Goal: Information Seeking & Learning: Learn about a topic

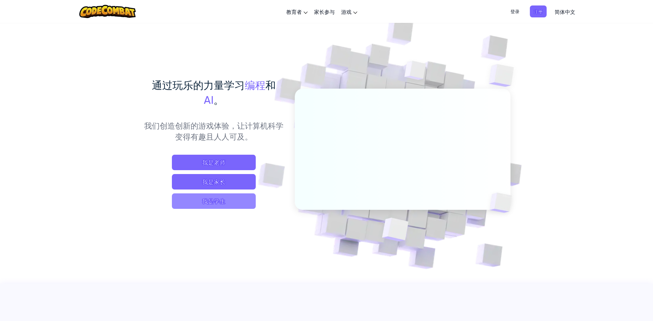
click at [218, 202] on span "我是学生" at bounding box center [214, 200] width 84 height 15
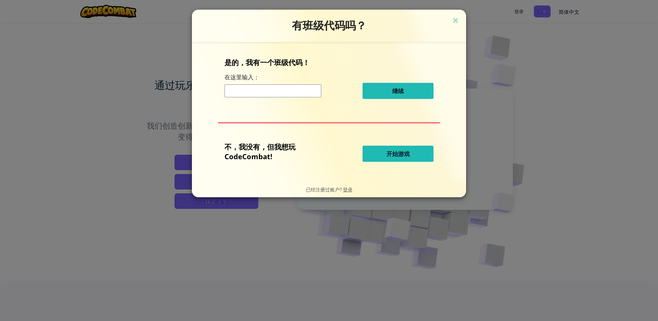
click at [288, 83] on div "继续" at bounding box center [328, 91] width 209 height 16
click at [286, 93] on input at bounding box center [272, 90] width 97 height 13
click at [387, 151] on span "开始游戏" at bounding box center [397, 154] width 23 height 8
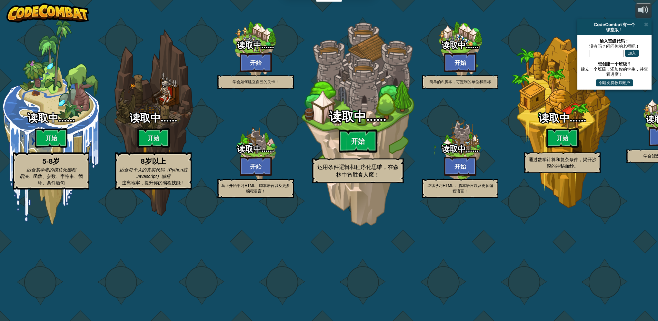
select select "zh-HANS"
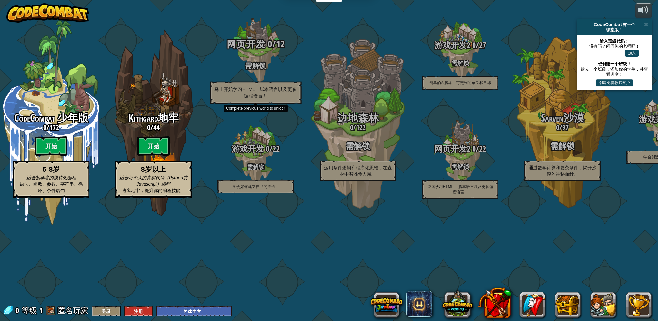
click at [274, 49] on h3 "网页开发 0 / 12" at bounding box center [255, 44] width 123 height 10
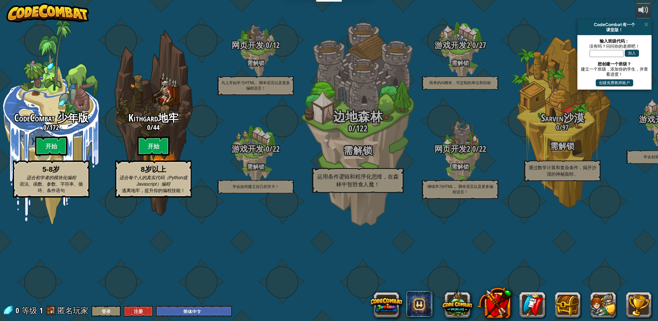
click at [356, 134] on span "122" at bounding box center [362, 129] width 12 height 12
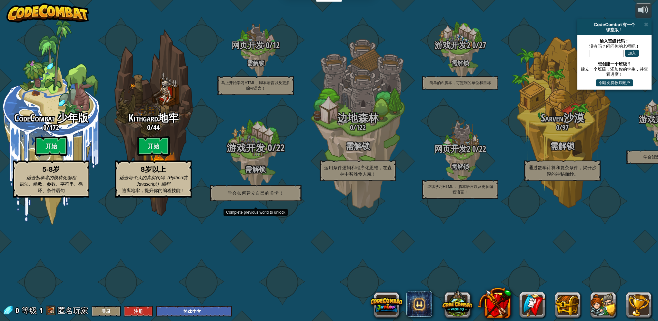
click at [266, 201] on div "游戏开发 0 / 22 需解锁 学会如何建立自己的关卡！" at bounding box center [255, 172] width 123 height 59
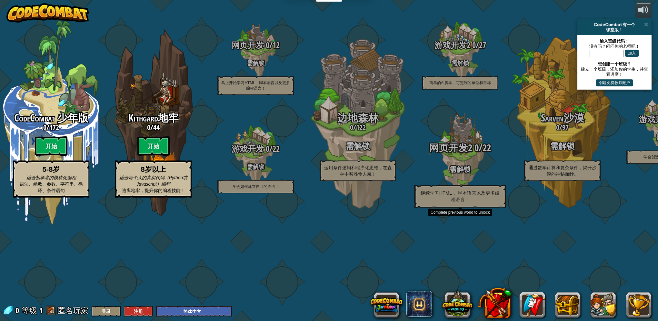
click at [460, 208] on div "网页开发2 0 / 22 需解锁 继续学习HTML， 脚本语言以及更多编程语言！" at bounding box center [460, 175] width 123 height 65
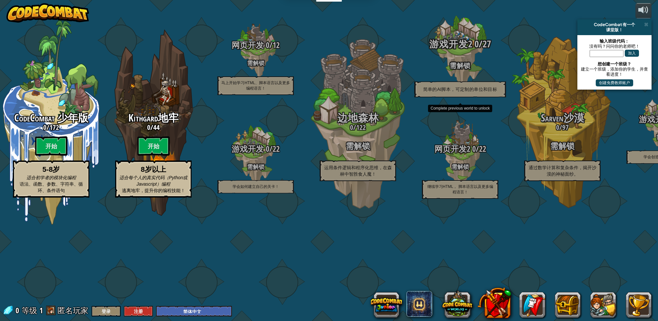
click at [470, 69] on h4 "需解锁" at bounding box center [460, 65] width 123 height 7
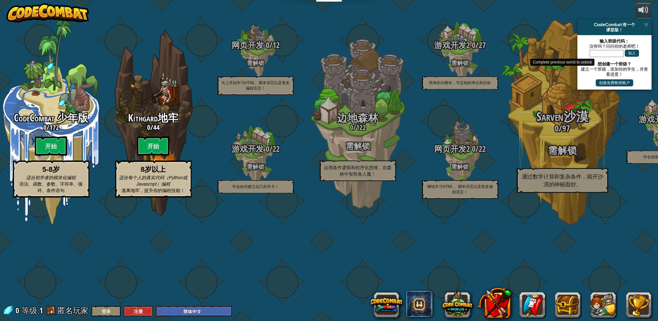
drag, startPoint x: 566, startPoint y: 155, endPoint x: 569, endPoint y: 156, distance: 3.6
click at [566, 156] on div "Sarven沙漠 0 / 97 需解锁 通过数学计算和复杂条件，揭开沙漠的神秘面纱。" at bounding box center [562, 122] width 123 height 245
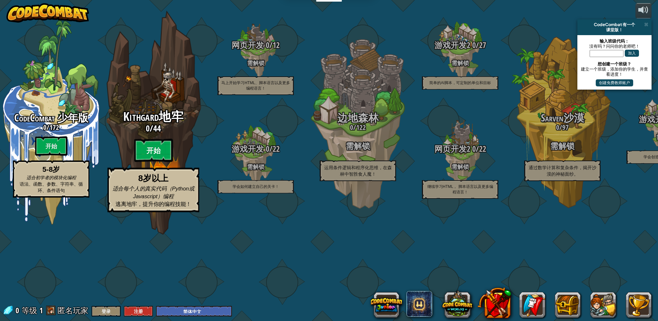
click at [168, 162] on btn "开始" at bounding box center [153, 150] width 39 height 23
select select "zh-HANS"
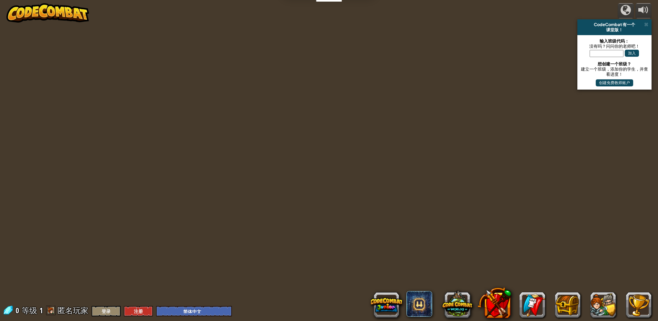
select select "zh-HANS"
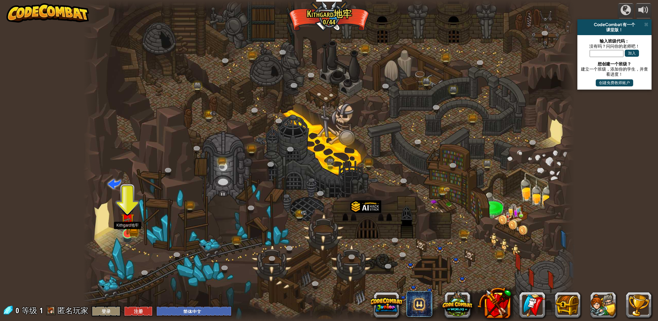
click at [128, 224] on img at bounding box center [128, 220] width 8 height 8
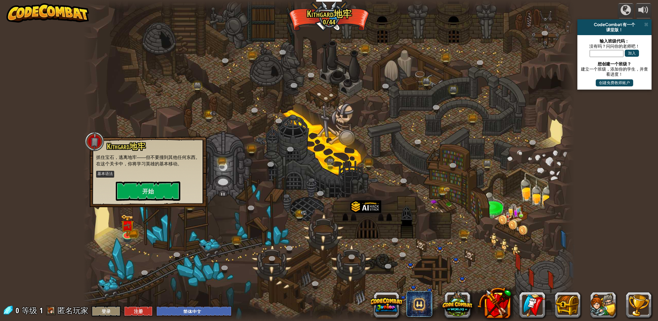
click at [152, 180] on div "Kithgard地牢 抓住宝石，逃离地牢——但不要撞到其他任何东西。在这个关卡中，你将学习英雄的基本移动。 基本语法 开始" at bounding box center [148, 171] width 104 height 59
click at [152, 190] on button "开始" at bounding box center [148, 191] width 64 height 19
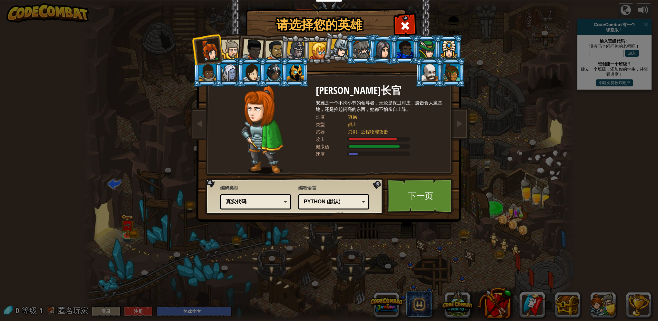
click at [226, 71] on div at bounding box center [229, 72] width 17 height 17
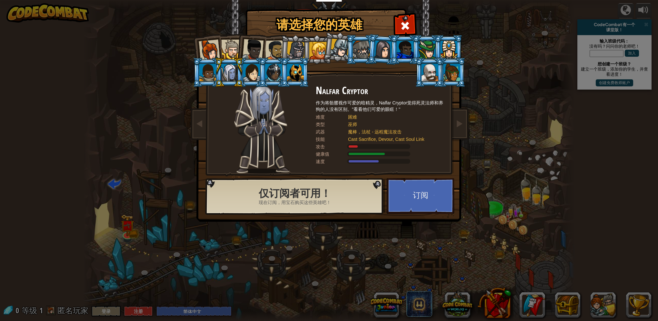
click at [196, 48] on li at bounding box center [207, 50] width 32 height 32
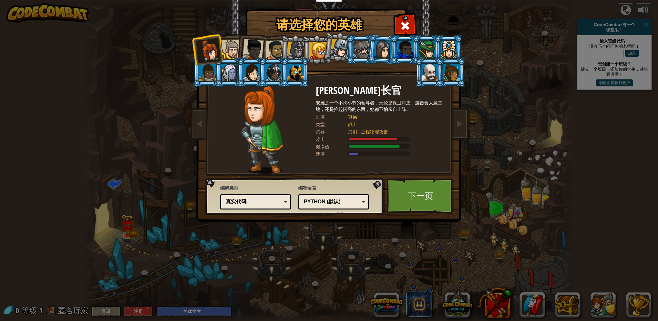
click at [221, 74] on li at bounding box center [228, 72] width 29 height 29
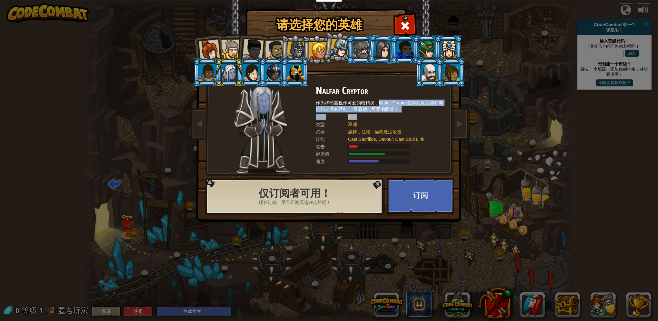
copy div "Nalfar Cryptor觉得死灵法师和养狗的人没有区别。"看看他们可爱的眼眶！" 难度 困难"
drag, startPoint x: 377, startPoint y: 102, endPoint x: 395, endPoint y: 116, distance: 23.5
click at [395, 116] on div "Nalfar Cryptor 作为将骷髅视作可爱的暗精灵，Nalfar Cryptor觉得死灵法师和养狗的人没有区别。"看看他们可爱的眼眶！" 难度 困难 类…" at bounding box center [380, 129] width 129 height 89
drag, startPoint x: 395, startPoint y: 116, endPoint x: 399, endPoint y: 131, distance: 15.3
click at [399, 131] on div "魔棒，法杖 - 远程魔法攻击" at bounding box center [393, 132] width 90 height 6
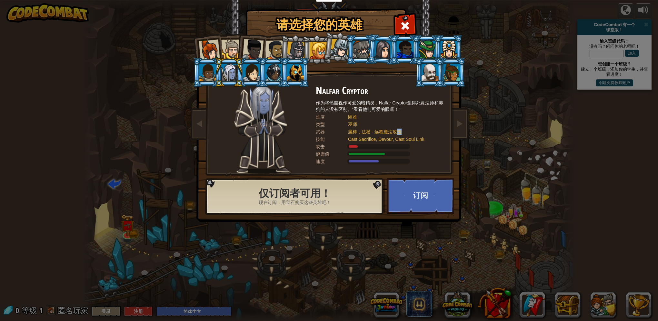
drag, startPoint x: 399, startPoint y: 131, endPoint x: 383, endPoint y: 77, distance: 56.0
click at [383, 81] on div "[PERSON_NAME]长官 [PERSON_NAME]是一个不拘小节的领导者，无论是保卫村庄，袭击食人魔基地，还是捡起闪亮的东西，她都不怕亲自上阵。 难度…" at bounding box center [329, 102] width 242 height 141
click at [408, 193] on button "订阅" at bounding box center [420, 195] width 67 height 35
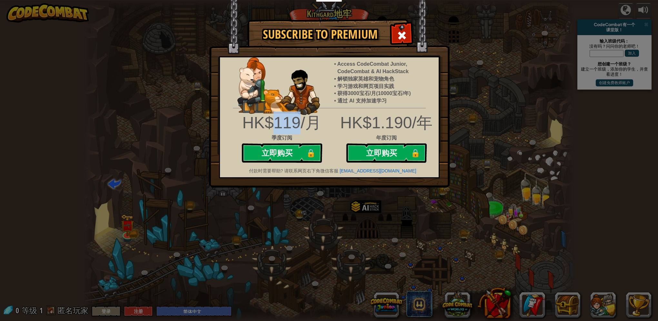
copy div "119"
drag, startPoint x: 274, startPoint y: 124, endPoint x: 301, endPoint y: 129, distance: 26.7
click at [301, 129] on div "HK$119/月" at bounding box center [281, 123] width 85 height 23
drag, startPoint x: 301, startPoint y: 129, endPoint x: 385, endPoint y: 75, distance: 100.4
click at [385, 75] on ul "Access CodeCombat Junior, CodeCombat & AI HackStack 解锁独家英雄和宠物角色 学习游戏和网页项目实践 获得3…" at bounding box center [386, 83] width 104 height 44
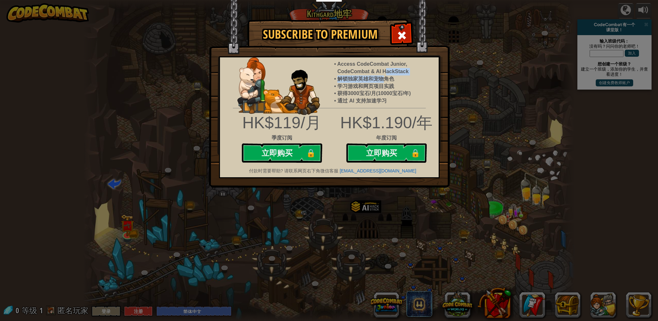
click at [267, 58] on img at bounding box center [278, 86] width 83 height 58
click at [170, 45] on div "Subscribe to Premium Access CodeCombat Junior, CodeCombat & AI HackStack 解锁独家英雄…" at bounding box center [329, 160] width 658 height 321
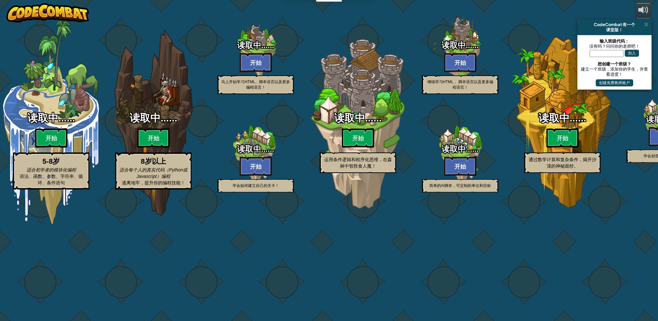
select select "zh-HANS"
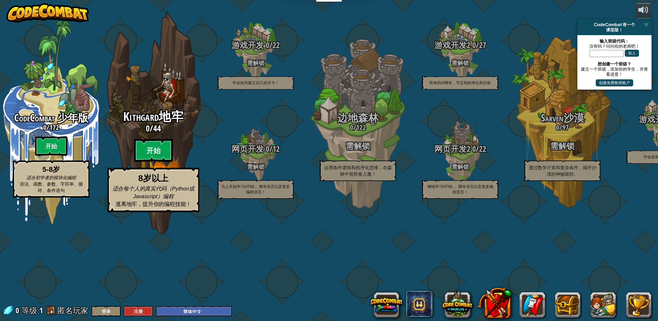
click at [168, 162] on btn "开始" at bounding box center [153, 150] width 39 height 23
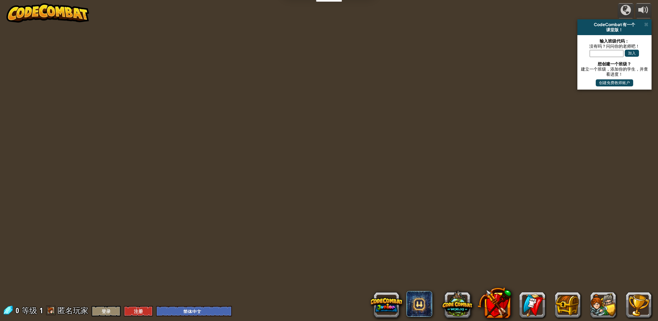
select select "zh-HANS"
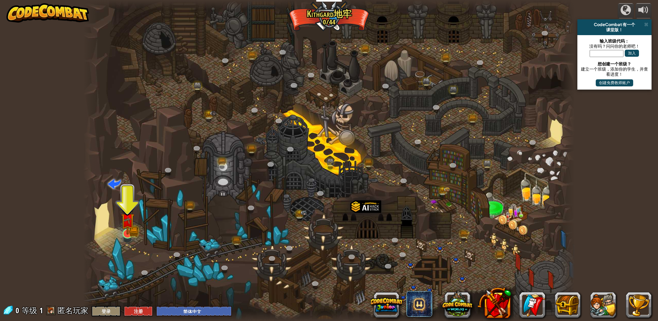
click at [127, 222] on img at bounding box center [128, 220] width 8 height 8
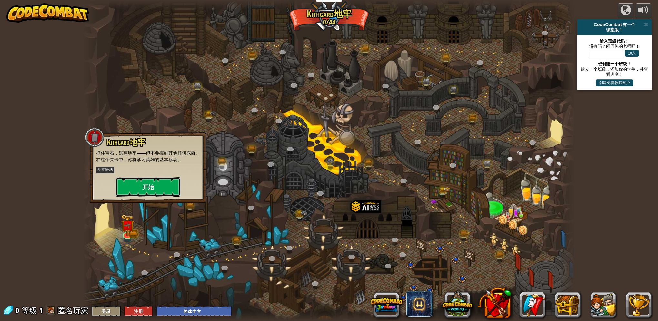
click at [160, 182] on button "开始" at bounding box center [148, 186] width 64 height 19
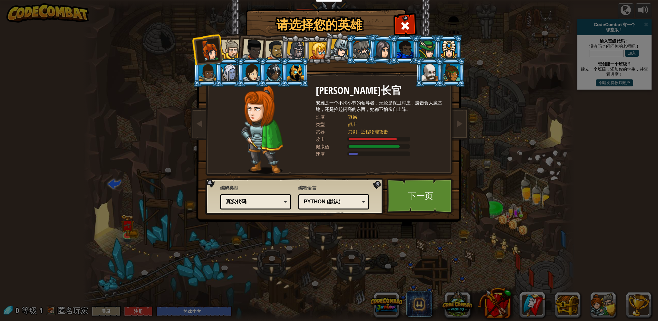
click at [229, 51] on div at bounding box center [231, 50] width 20 height 20
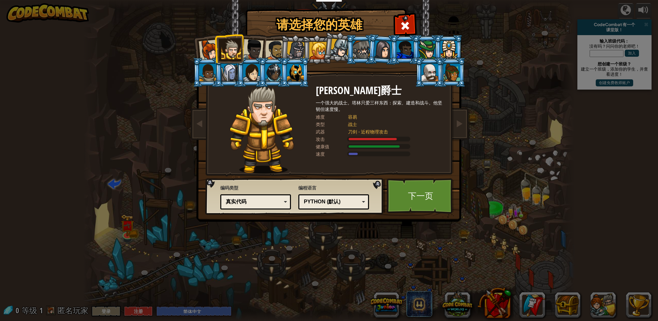
click at [209, 51] on div at bounding box center [209, 50] width 21 height 21
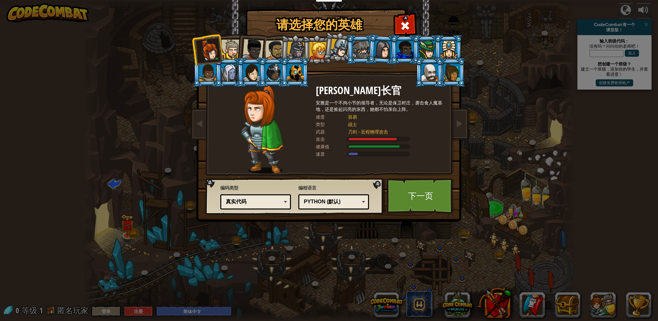
click at [233, 55] on div at bounding box center [231, 50] width 20 height 20
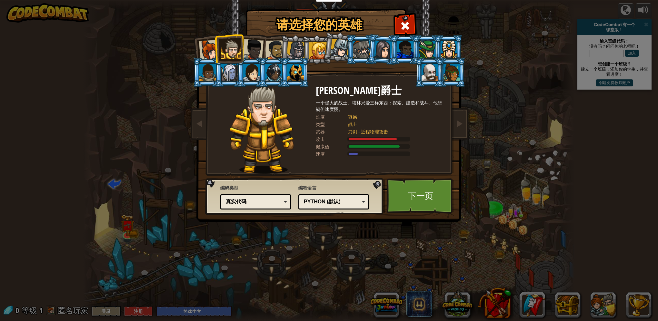
click at [275, 58] on li at bounding box center [272, 72] width 29 height 29
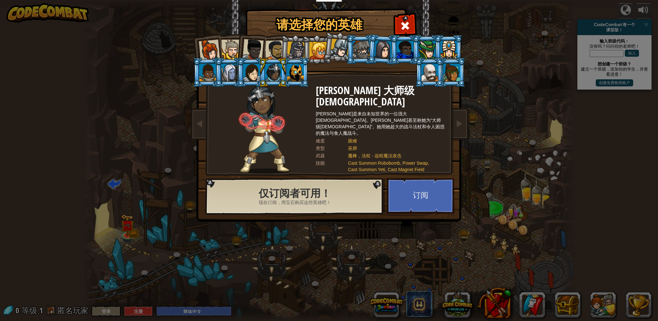
click at [260, 57] on div at bounding box center [252, 49] width 21 height 21
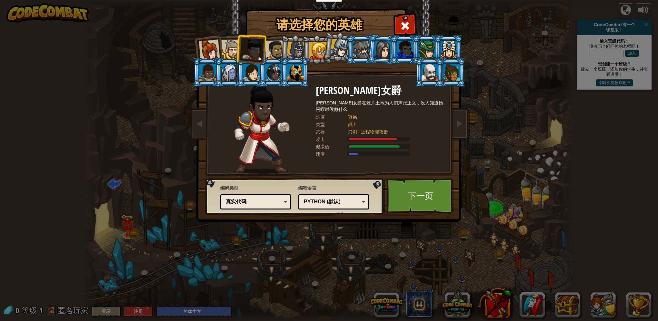
drag, startPoint x: 225, startPoint y: 46, endPoint x: 222, endPoint y: 54, distance: 7.8
click at [223, 49] on div at bounding box center [231, 50] width 20 height 20
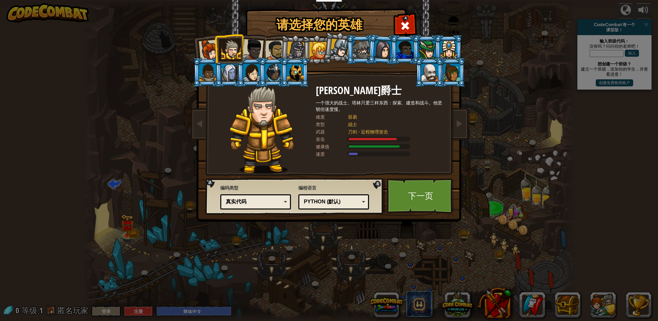
click at [206, 53] on div at bounding box center [209, 50] width 21 height 21
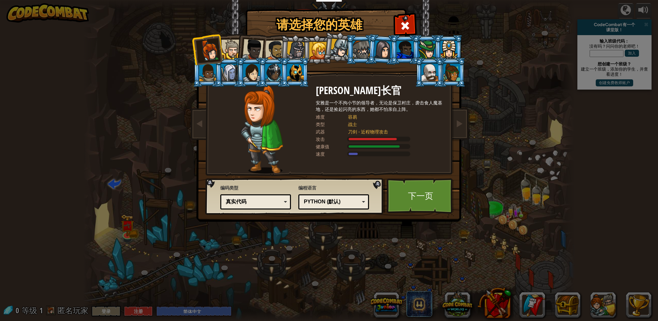
click at [233, 46] on div at bounding box center [231, 50] width 20 height 20
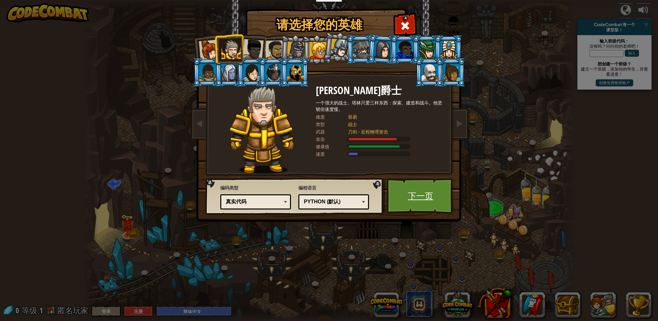
click at [407, 194] on link "下一页" at bounding box center [420, 195] width 67 height 35
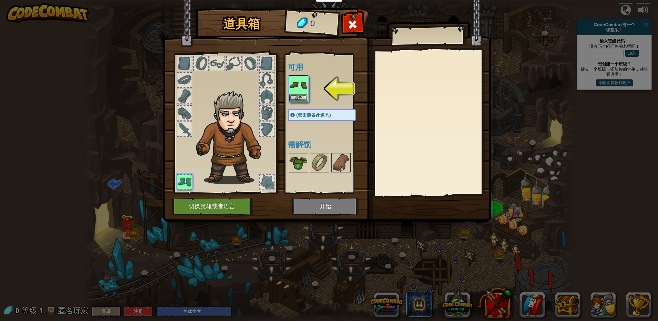
click at [301, 163] on img at bounding box center [298, 163] width 18 height 18
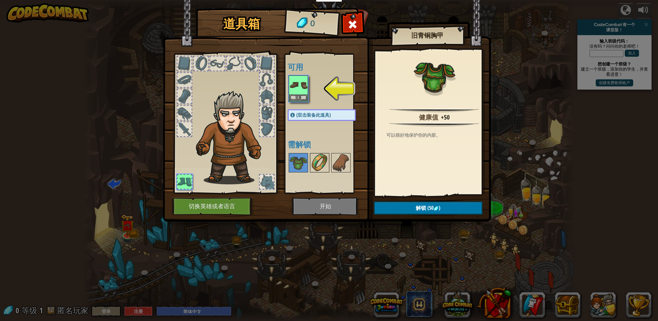
click at [312, 160] on img at bounding box center [320, 163] width 18 height 18
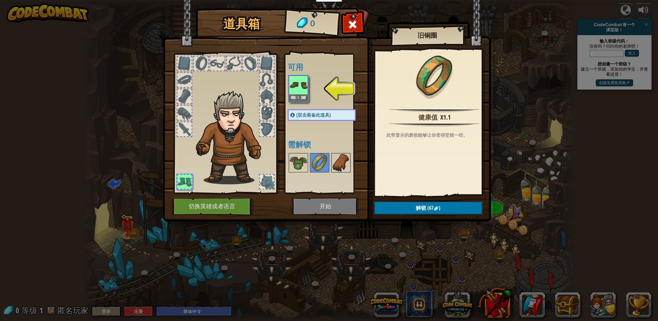
click at [338, 157] on img at bounding box center [341, 163] width 18 height 18
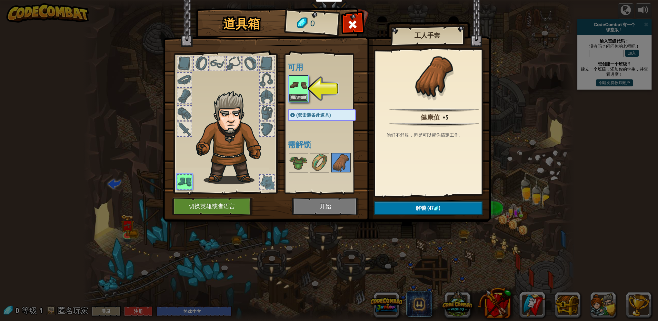
click at [298, 93] on img at bounding box center [298, 85] width 18 height 18
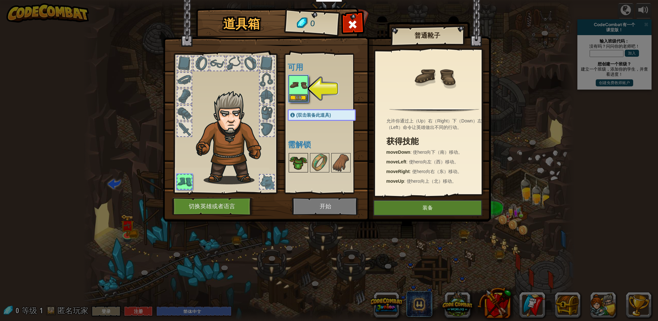
click at [301, 157] on img at bounding box center [298, 163] width 18 height 18
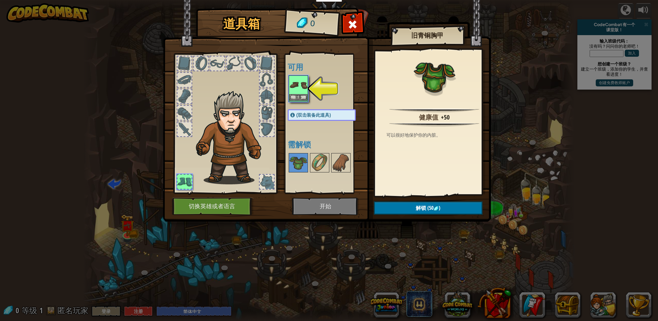
click at [303, 84] on img at bounding box center [298, 85] width 18 height 18
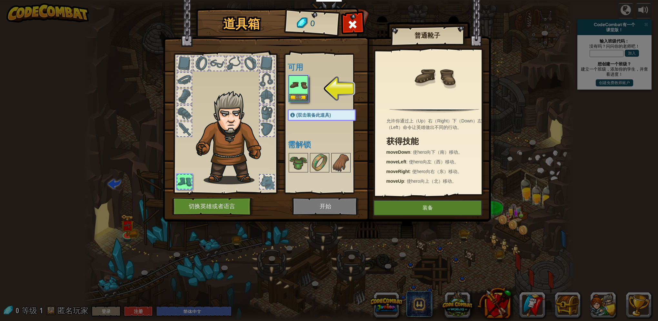
click at [302, 88] on img at bounding box center [298, 85] width 18 height 18
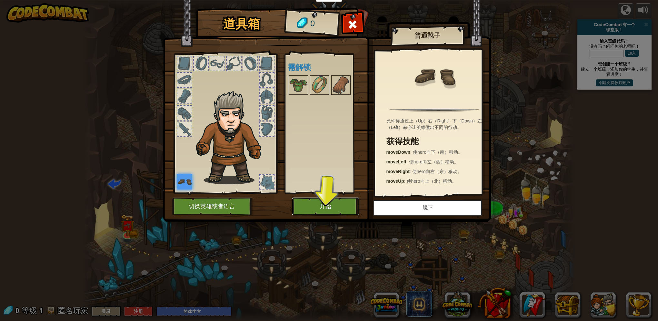
click at [340, 215] on button "开始" at bounding box center [325, 207] width 67 height 18
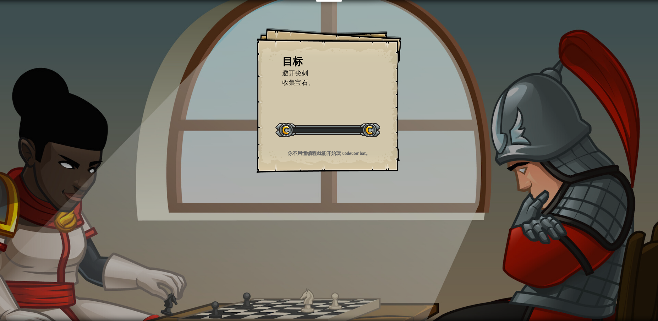
click at [336, 202] on div "目标 避开尖刺 收集宝石。 开始 载入失败 订阅后才可开始本关 订阅 你将需要加入一个课程来玩这个关卡 回到我的课程 请询问老师分配后续课程，或者联系客服购买…" at bounding box center [329, 160] width 658 height 321
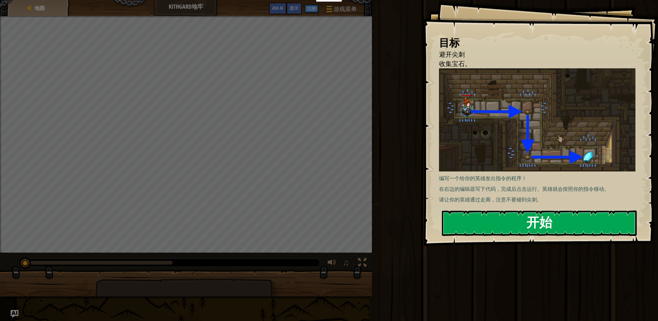
click at [482, 220] on button "开始" at bounding box center [539, 223] width 195 height 25
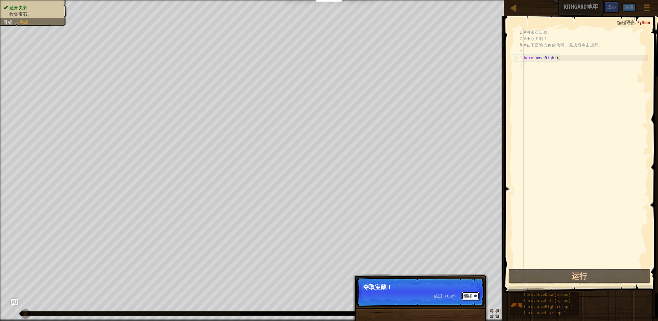
click at [478, 298] on button "继续" at bounding box center [470, 296] width 18 height 8
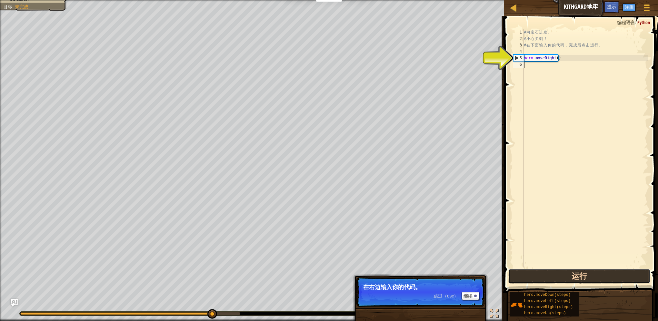
click at [542, 276] on button "运行" at bounding box center [579, 276] width 142 height 15
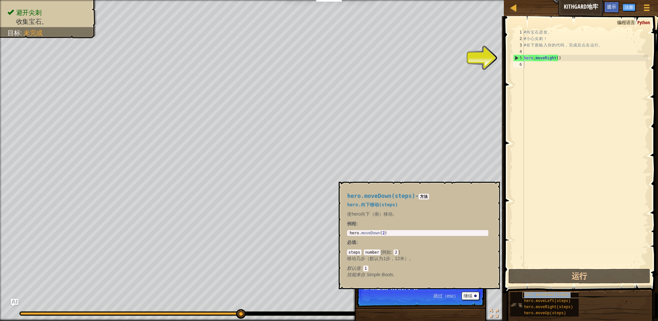
click at [539, 297] on span "hero.moveDown(steps)" at bounding box center [547, 295] width 46 height 5
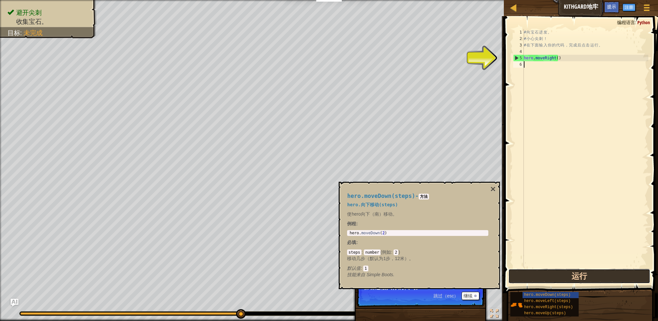
click at [545, 279] on button "运行" at bounding box center [579, 276] width 142 height 15
drag, startPoint x: 559, startPoint y: 91, endPoint x: 561, endPoint y: 75, distance: 15.7
click at [559, 90] on div "# 向 宝 石 进 发 。 # 小 心 尖 刺 ！ # 在 下 面 输 入 你 的 代 码 ， 完 成 后 点 击 运 行 。 hero . moveRigh…" at bounding box center [585, 155] width 126 height 252
click at [563, 57] on div "# 向 宝 石 进 发 。 # 小 心 尖 刺 ！ # 在 下 面 输 入 你 的 代 码 ， 完 成 后 点 击 运 行 。 hero . moveRigh…" at bounding box center [585, 155] width 126 height 252
type textarea "hero.moveRight()"
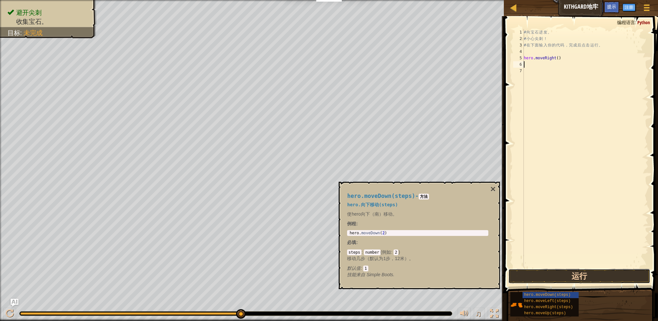
click at [565, 279] on button "运行" at bounding box center [579, 276] width 142 height 15
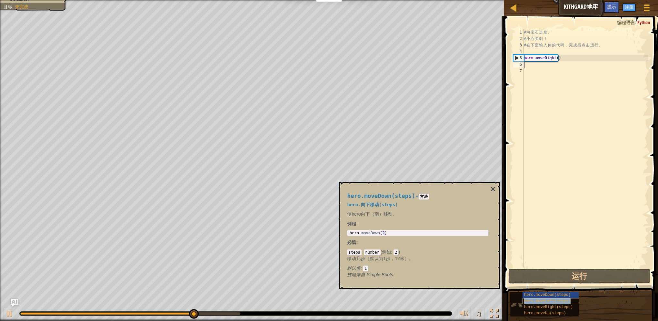
click at [560, 303] on span "hero.moveLeft(steps)" at bounding box center [547, 301] width 46 height 5
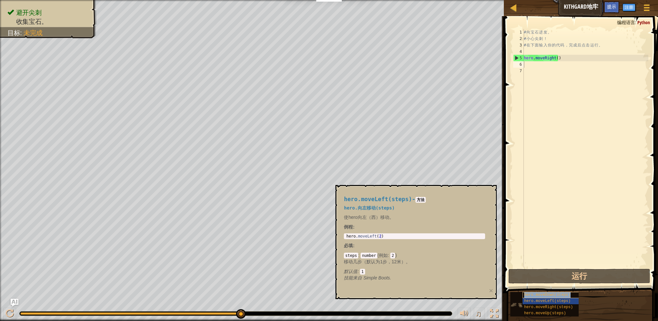
click at [559, 295] on span "hero.moveDown(steps)" at bounding box center [547, 295] width 46 height 5
click at [564, 86] on div "# 向 宝 石 进 发 。 # 小 心 尖 刺 ！ # 在 下 面 输 入 你 的 代 码 ， 完 成 后 点 击 运 行 。 hero . moveRigh…" at bounding box center [585, 155] width 126 height 252
click at [557, 74] on div "# 向 宝 石 进 发 。 # 小 心 尖 刺 ！ # 在 下 面 输 入 你 的 代 码 ， 完 成 后 点 击 运 行 。 hero . moveRigh…" at bounding box center [585, 155] width 126 height 252
click at [555, 69] on div "# 向 宝 石 进 发 。 # 小 心 尖 刺 ！ # 在 下 面 输 入 你 的 代 码 ， 完 成 后 点 击 运 行 。 hero . moveRigh…" at bounding box center [585, 155] width 126 height 252
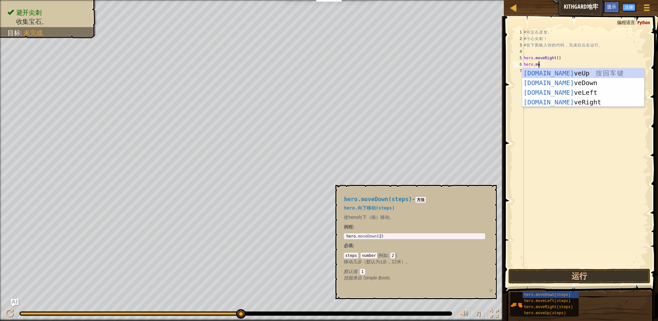
scroll to position [3, 1]
type textarea "[DOMAIN_NAME]"
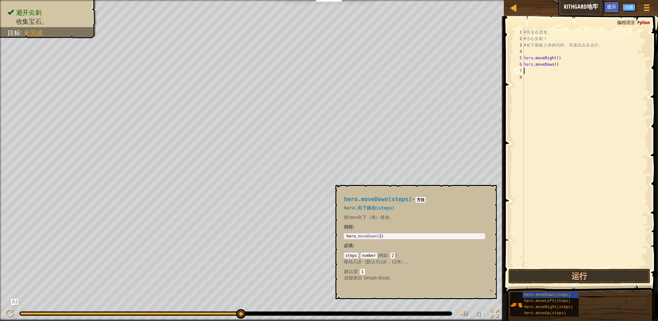
click at [371, 201] on span "hero.moveDown(steps)" at bounding box center [378, 199] width 68 height 6
click at [572, 280] on button "运行" at bounding box center [579, 276] width 142 height 15
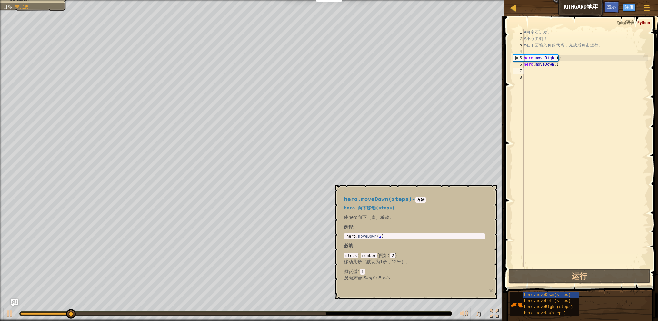
click at [407, 201] on h4 "hero.moveDown(steps) - 方法" at bounding box center [414, 199] width 141 height 6
click at [492, 287] on button "×" at bounding box center [491, 290] width 4 height 7
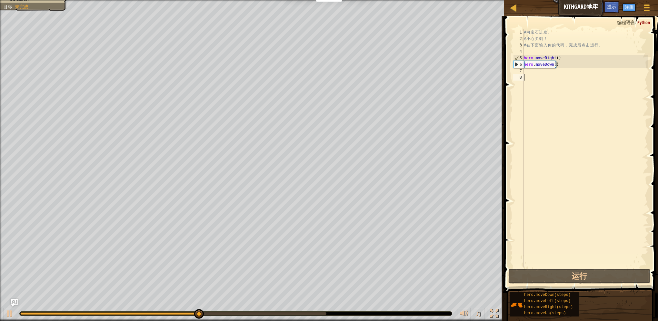
click at [564, 99] on div "# 向 宝 石 进 发 。 # 小 心 尖 刺 ！ # 在 下 面 输 入 你 的 代 码 ， 完 成 后 点 击 运 行 。 hero . moveRigh…" at bounding box center [585, 155] width 126 height 252
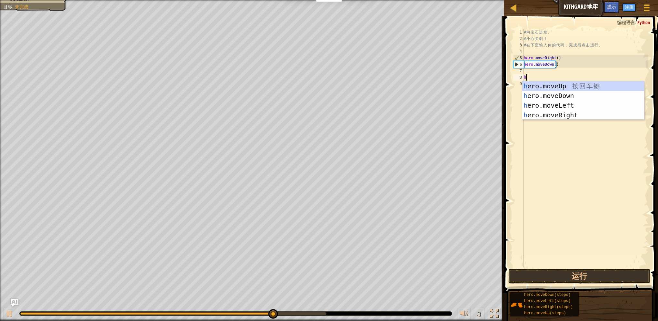
type textarea "her"
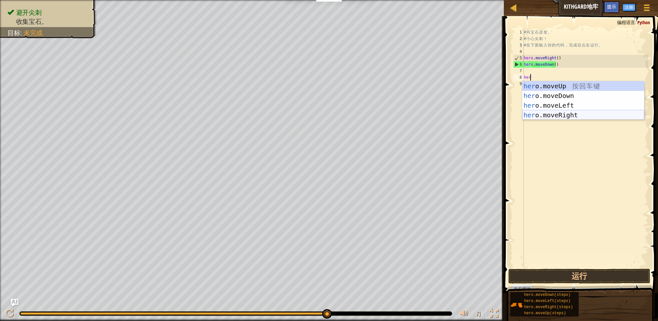
click at [562, 118] on div "her o.moveUp 按 回 车 键 her o.moveDown 按 回 车 键 her o.moveLeft 按 回 车 键 her o.moveRi…" at bounding box center [583, 110] width 122 height 58
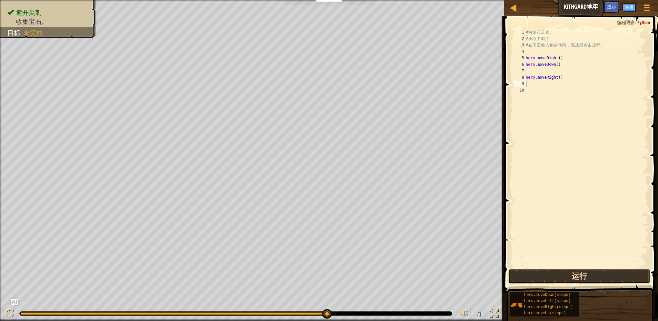
click at [555, 281] on button "运行" at bounding box center [579, 276] width 142 height 15
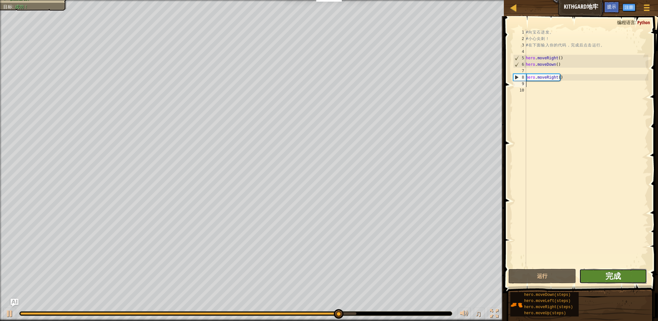
click at [616, 272] on span "完成" at bounding box center [612, 276] width 15 height 10
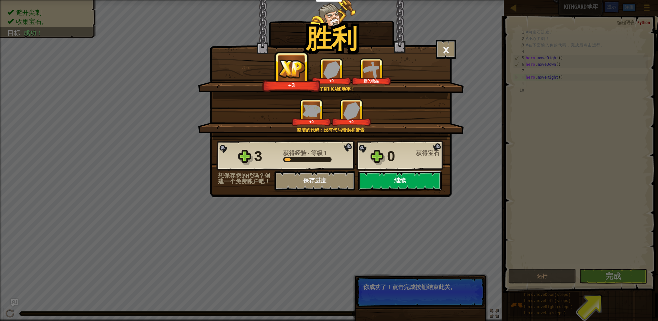
click at [394, 182] on button "继续" at bounding box center [399, 180] width 83 height 19
select select "zh-HANS"
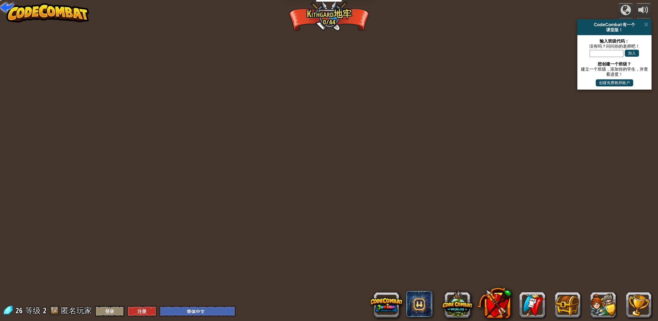
select select "zh-HANS"
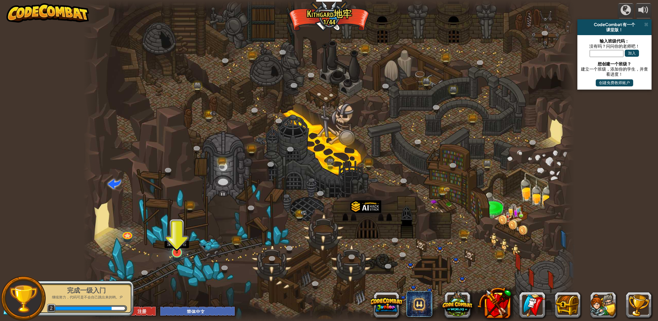
click at [180, 241] on img at bounding box center [177, 238] width 14 height 31
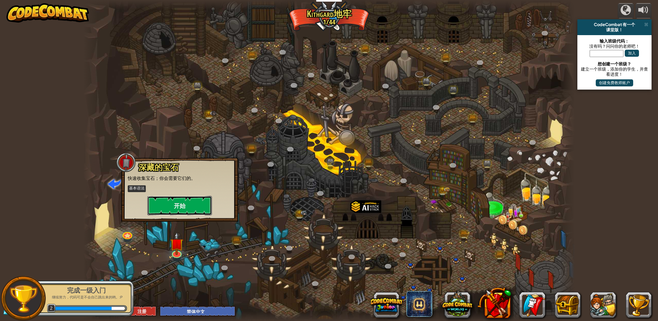
click at [188, 204] on button "开始" at bounding box center [179, 205] width 64 height 19
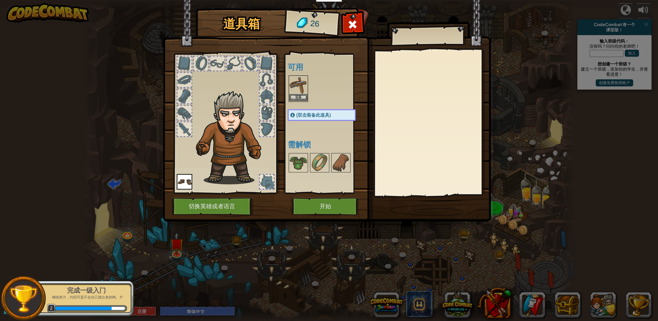
click at [300, 87] on img at bounding box center [298, 85] width 18 height 18
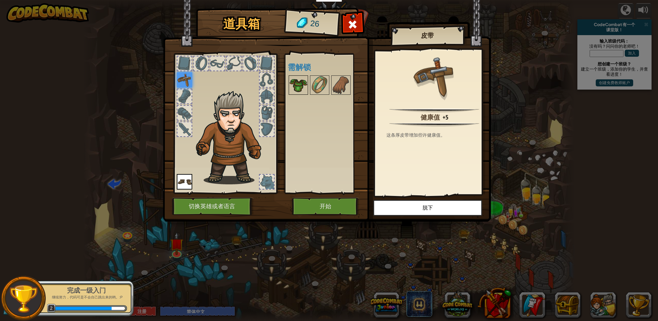
click at [296, 82] on img at bounding box center [298, 85] width 18 height 18
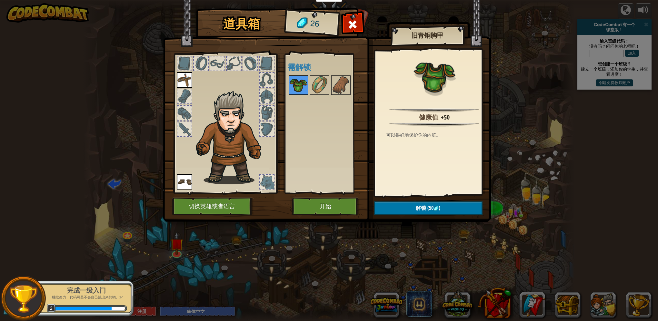
click at [296, 83] on img at bounding box center [298, 85] width 18 height 18
click at [321, 84] on img at bounding box center [320, 85] width 18 height 18
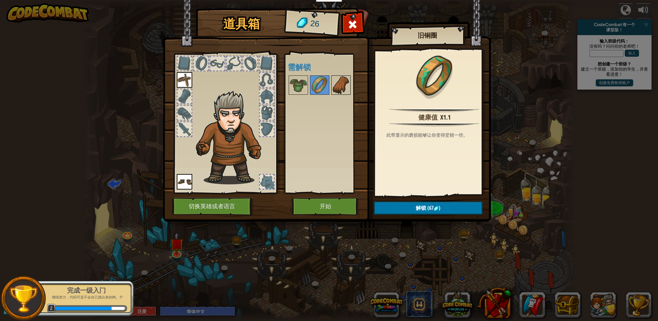
drag, startPoint x: 343, startPoint y: 88, endPoint x: 350, endPoint y: 94, distance: 9.1
click at [345, 90] on img at bounding box center [341, 85] width 18 height 18
drag, startPoint x: 355, startPoint y: 106, endPoint x: 353, endPoint y: 112, distance: 6.1
click at [356, 107] on div "可用 装备 装备 (双击装备此道具) 需解锁" at bounding box center [328, 123] width 81 height 134
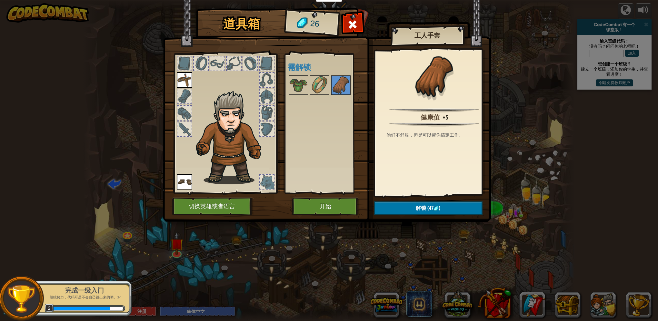
click at [317, 221] on img at bounding box center [327, 105] width 328 height 234
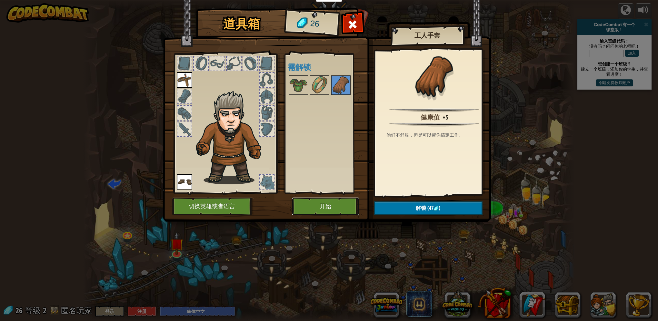
click at [319, 208] on button "开始" at bounding box center [325, 207] width 67 height 18
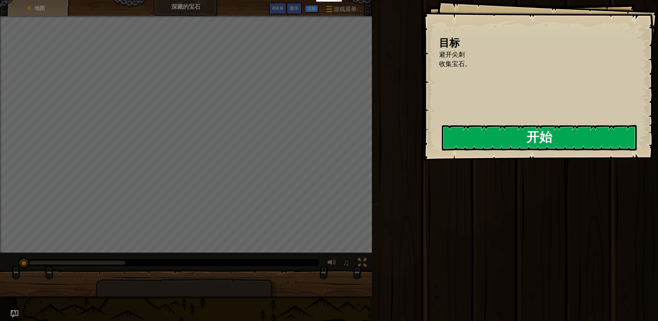
click at [509, 135] on button "开始" at bounding box center [539, 137] width 195 height 25
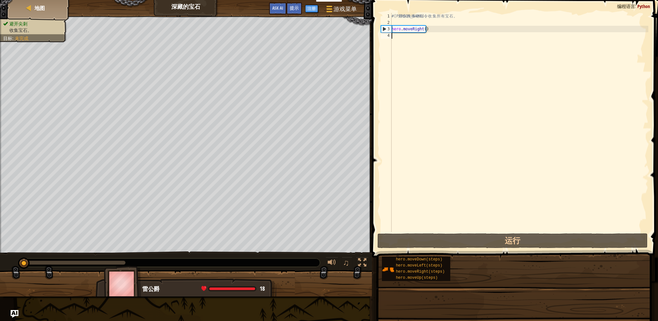
click at [481, 130] on div "# 利 用 你 的 移 动 命 令 收 集 所 有 宝 石 。 hero . moveRight ( )" at bounding box center [519, 129] width 258 height 232
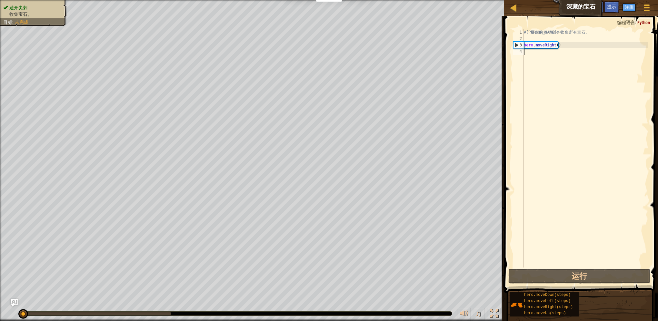
click at [578, 98] on div "# 利 用 你 的 移 动 命 令 收 集 所 有 宝 石 。 hero . moveRight ( )" at bounding box center [585, 155] width 126 height 252
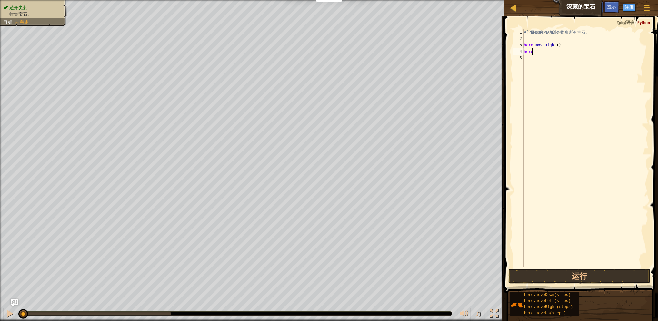
scroll to position [3, 0]
type textarea "hero."
click at [556, 268] on span at bounding box center [581, 145] width 159 height 296
click at [555, 275] on button "运行" at bounding box center [579, 276] width 142 height 15
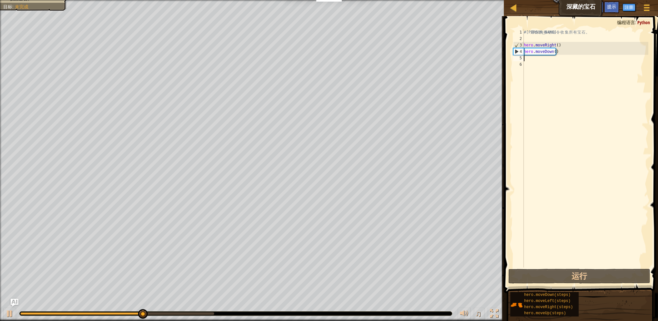
click at [559, 69] on div "# 利 用 你 的 移 动 命 令 收 集 所 有 宝 石 。 hero . moveRight ( ) hero . moveDown ( )" at bounding box center [585, 155] width 126 height 252
click at [531, 64] on div "# 利 用 你 的 移 动 命 令 收 集 所 有 宝 石 。 hero . moveRight ( ) hero . moveDown ( )" at bounding box center [585, 155] width 126 height 252
click at [530, 59] on div "# 利 用 你 的 移 动 命 令 收 集 所 有 宝 石 。 hero . moveRight ( ) hero . moveDown ( )" at bounding box center [585, 155] width 126 height 252
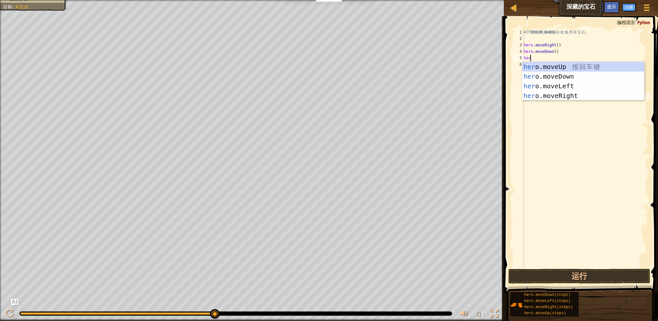
type textarea "hero"
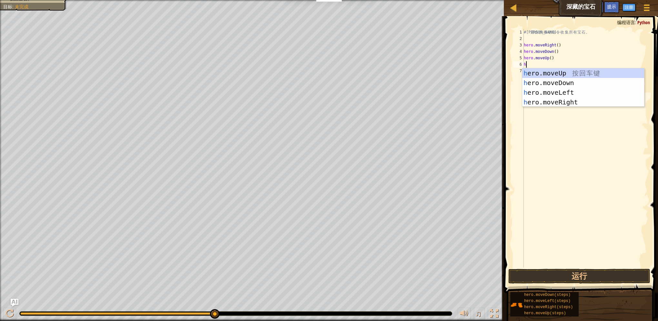
type textarea "her"
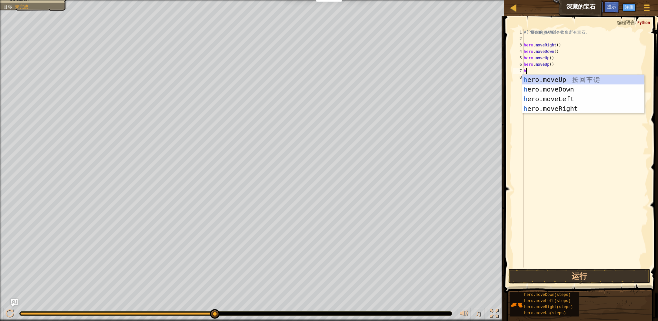
type textarea "her"
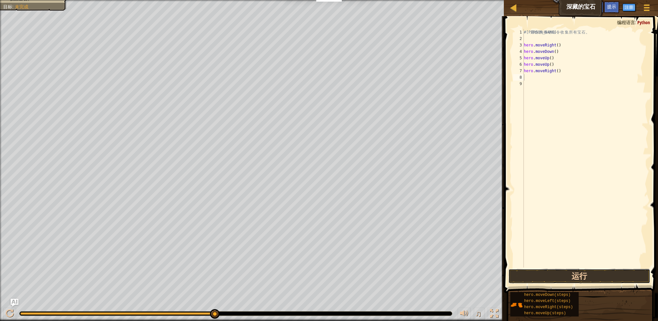
click at [552, 279] on button "运行" at bounding box center [579, 276] width 142 height 15
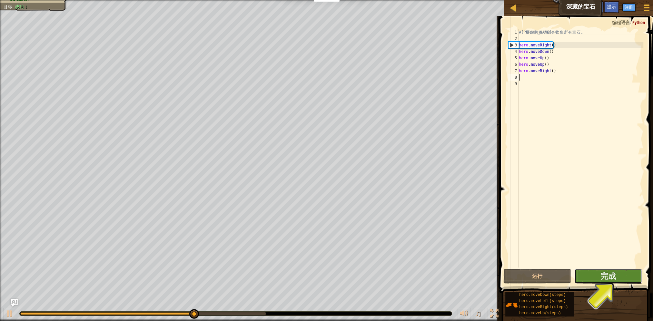
click at [590, 269] on button "完成" at bounding box center [608, 276] width 68 height 15
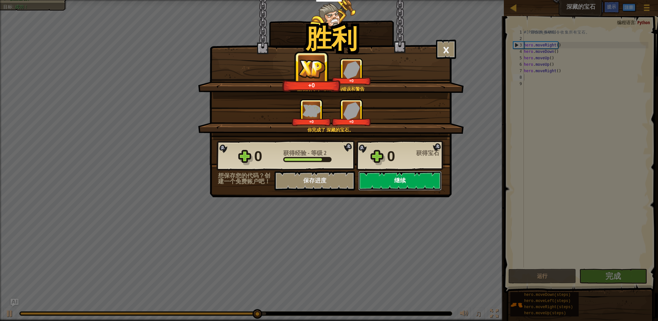
click at [397, 188] on button "继续" at bounding box center [399, 180] width 83 height 19
select select "zh-HANS"
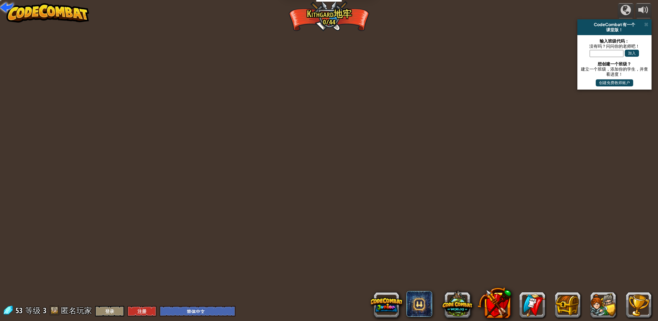
select select "zh-HANS"
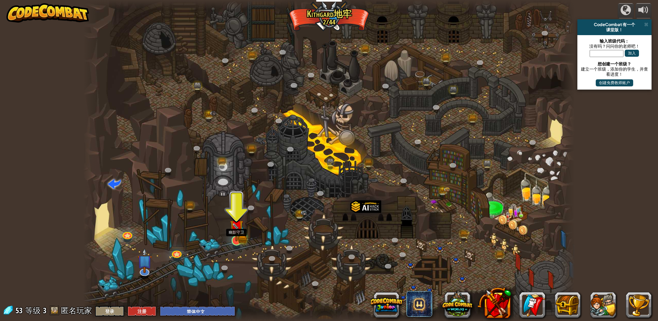
click at [236, 239] on img at bounding box center [237, 226] width 14 height 29
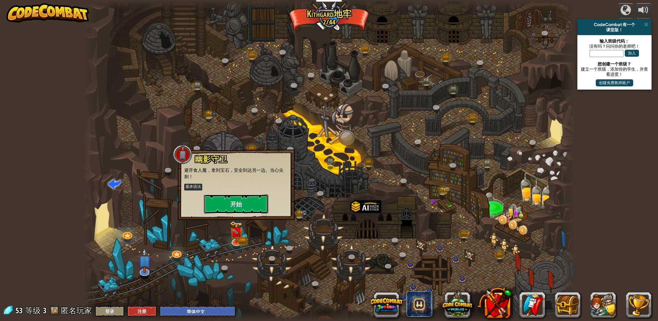
click at [232, 205] on button "开始" at bounding box center [236, 203] width 64 height 19
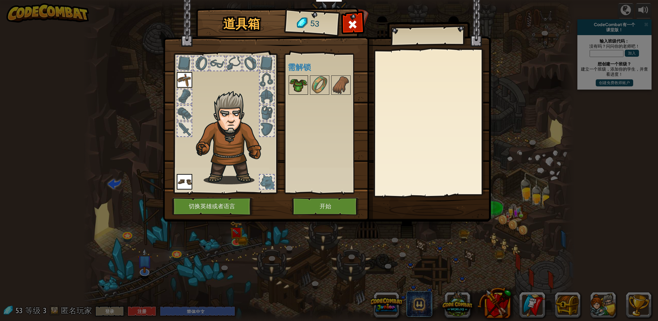
click at [302, 83] on img at bounding box center [298, 85] width 18 height 18
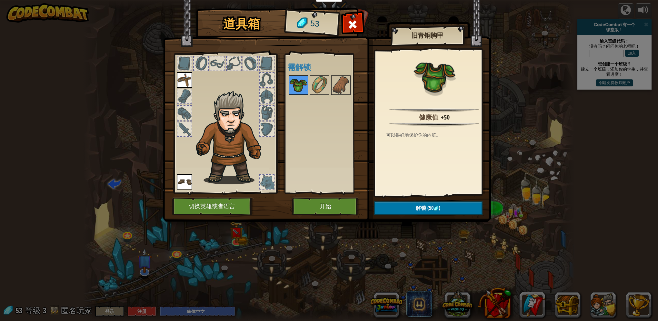
click at [302, 83] on img at bounding box center [298, 85] width 18 height 18
click at [326, 83] on img at bounding box center [320, 85] width 18 height 18
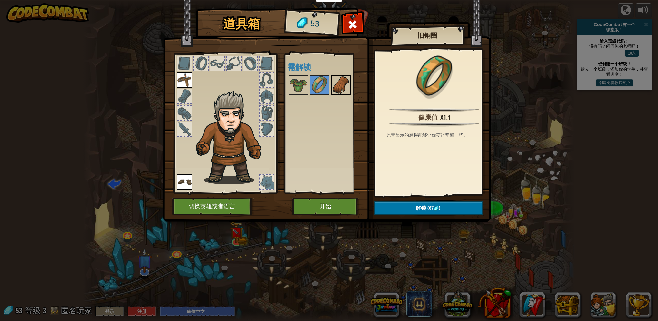
click at [332, 88] on img at bounding box center [341, 85] width 18 height 18
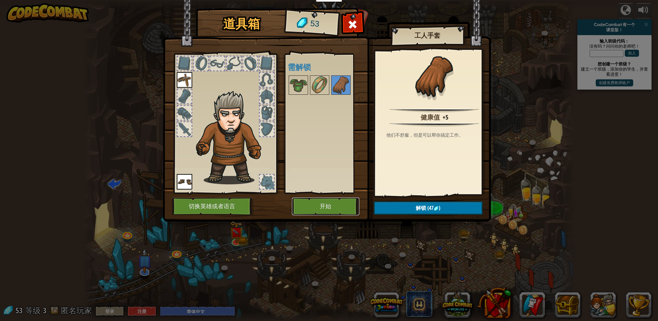
click at [322, 201] on button "开始" at bounding box center [325, 207] width 67 height 18
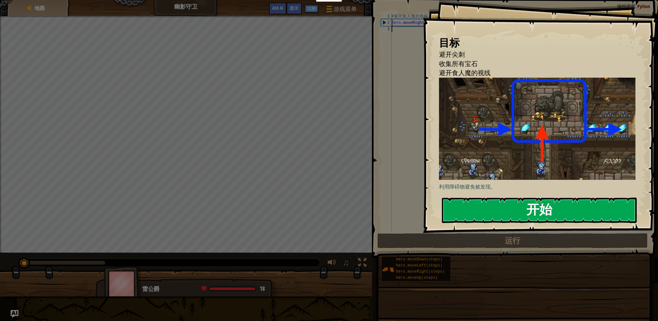
click at [532, 207] on button "开始" at bounding box center [539, 210] width 195 height 25
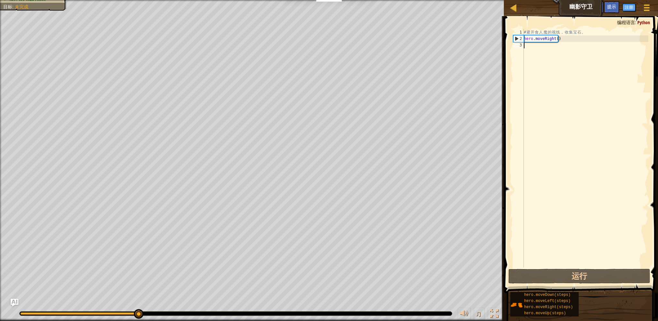
select select "zh-HANS"
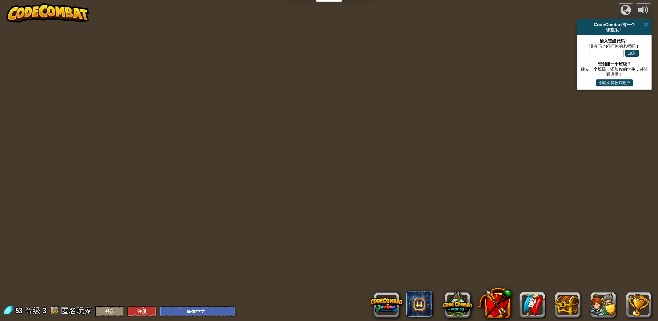
select select "zh-HANS"
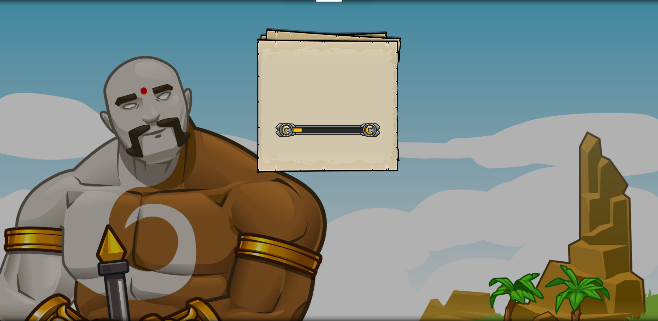
select select "zh-HANS"
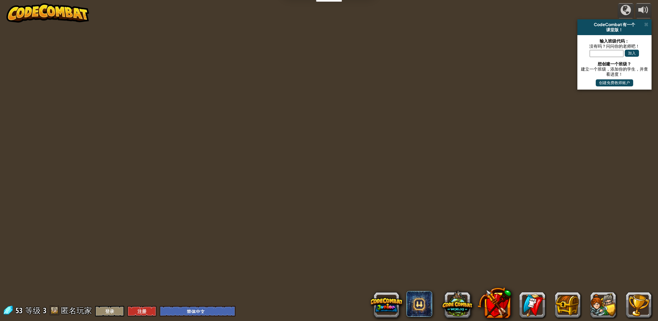
select select "zh-HANS"
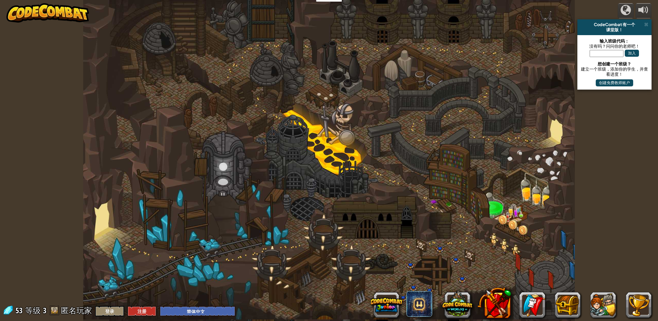
select select "zh-HANS"
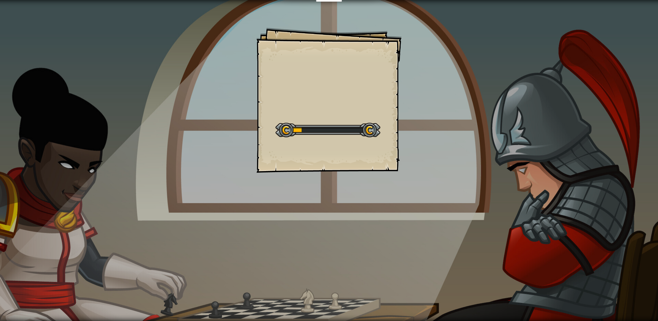
select select "zh-HANS"
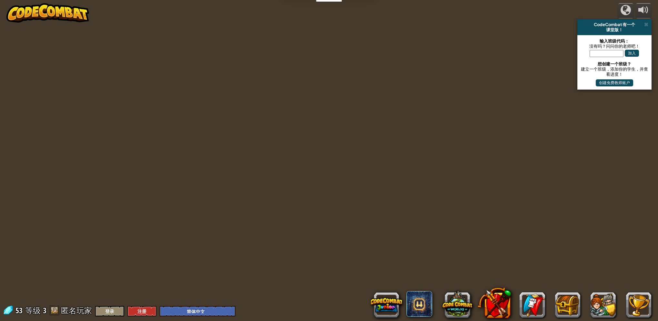
select select "zh-HANS"
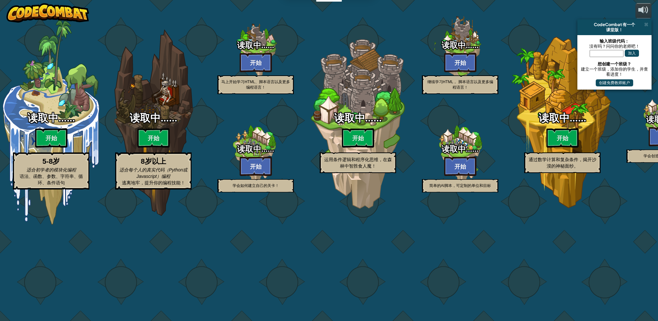
select select "zh-HANS"
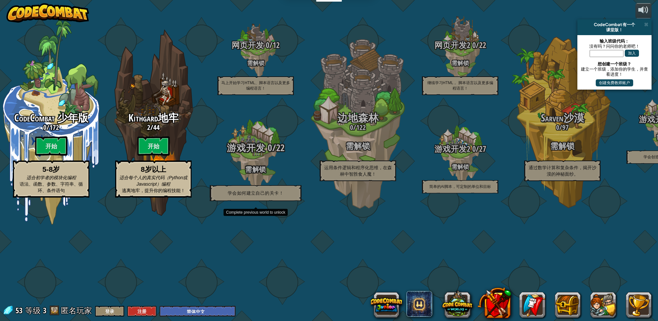
click at [258, 201] on div "游戏开发 0 / 22 需解锁 学会如何建立自己的关卡！" at bounding box center [255, 172] width 123 height 59
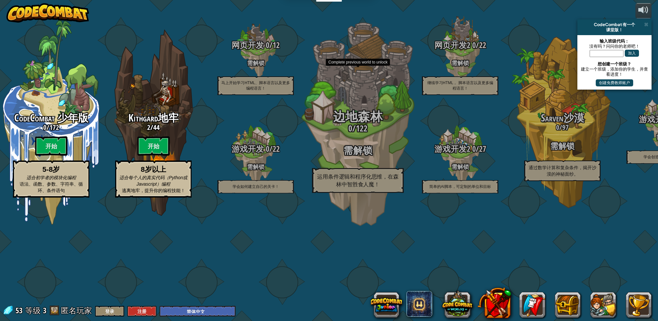
click at [353, 133] on h3 "0 / 122" at bounding box center [357, 128] width 123 height 9
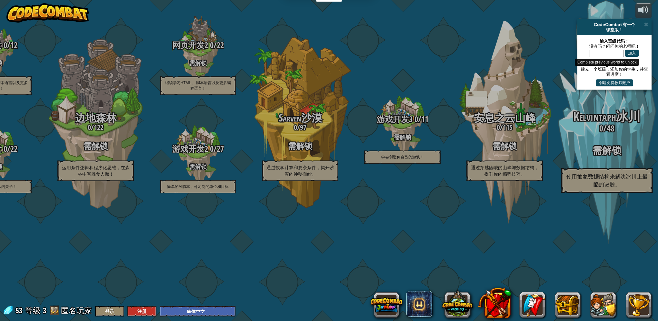
click at [602, 193] on p "使用抽象数据结构来解决冰川上最酷的谜题。" at bounding box center [607, 180] width 92 height 25
click at [598, 190] on div "Kelvintaph冰川 0 / 48 需解锁 使用抽象数据结构来解决冰川上最酷的谜题。" at bounding box center [606, 151] width 123 height 83
click at [593, 188] on span "使用抽象数据结构来解决冰川上最酷的谜题。" at bounding box center [606, 181] width 81 height 14
